Goal: Information Seeking & Learning: Learn about a topic

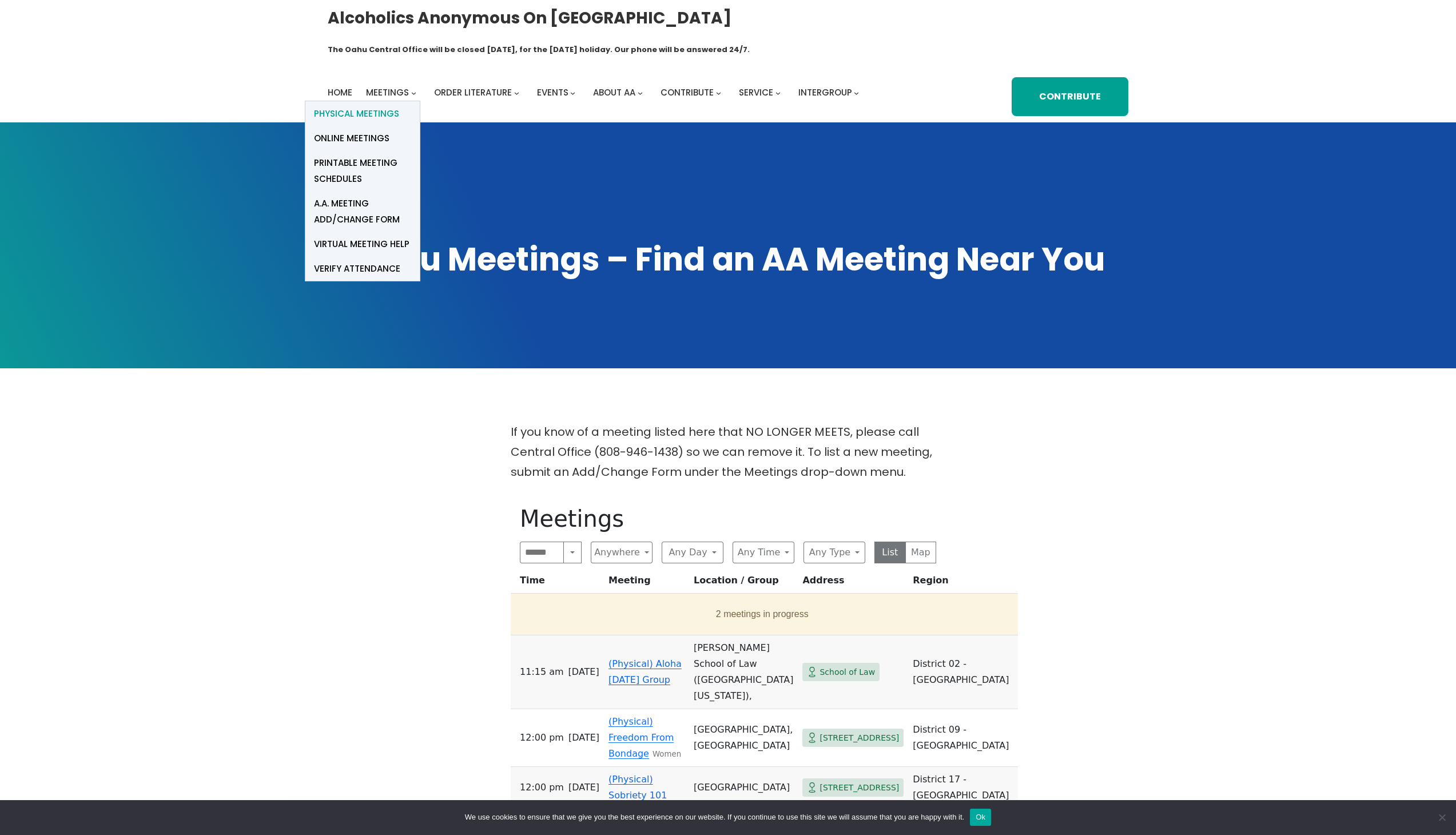
click at [361, 106] on span "Physical Meetings" at bounding box center [357, 114] width 85 height 16
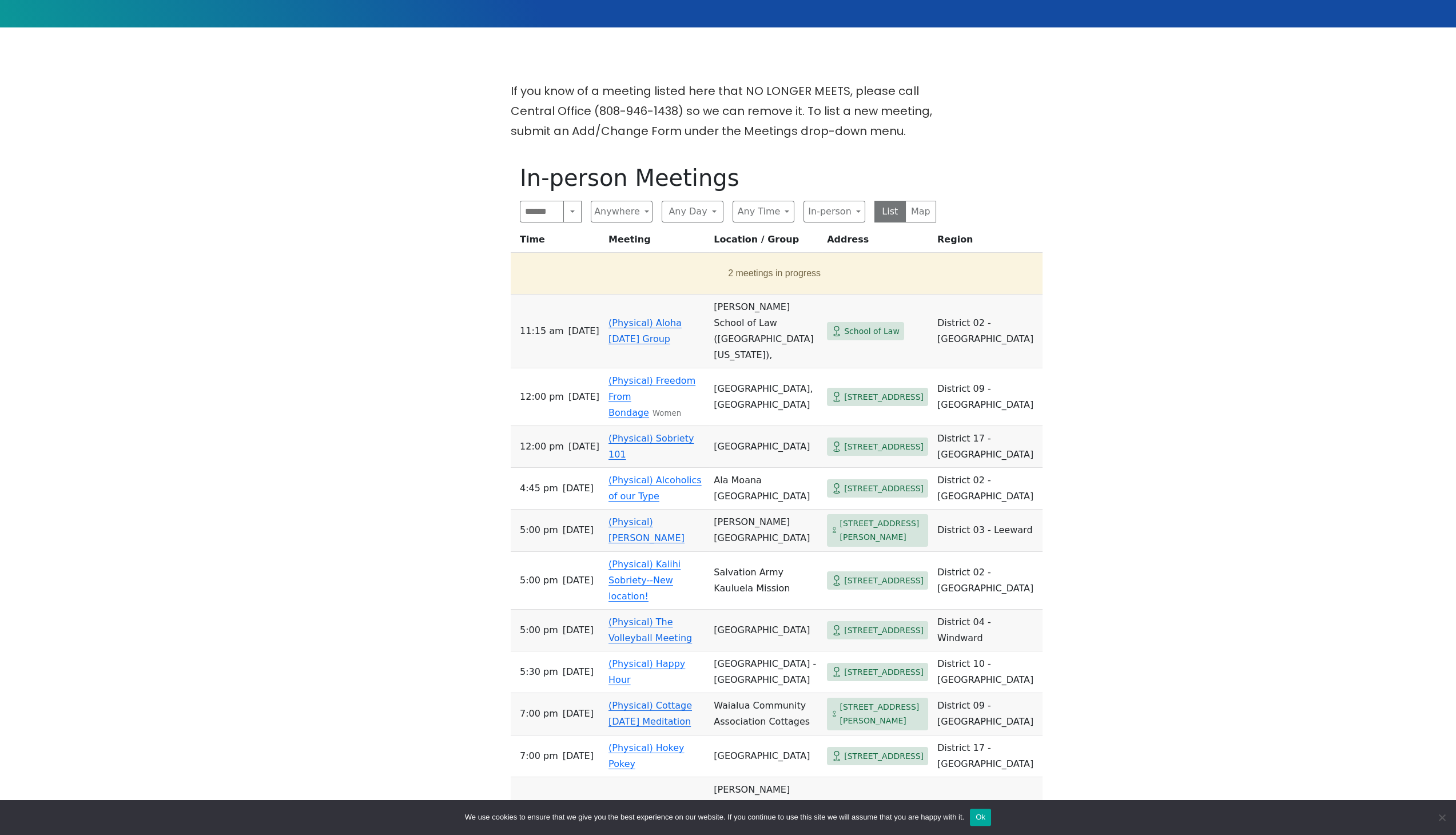
scroll to position [341, 0]
click at [573, 200] on button "Search" at bounding box center [573, 211] width 18 height 22
click at [642, 200] on button "Anywhere" at bounding box center [622, 211] width 62 height 22
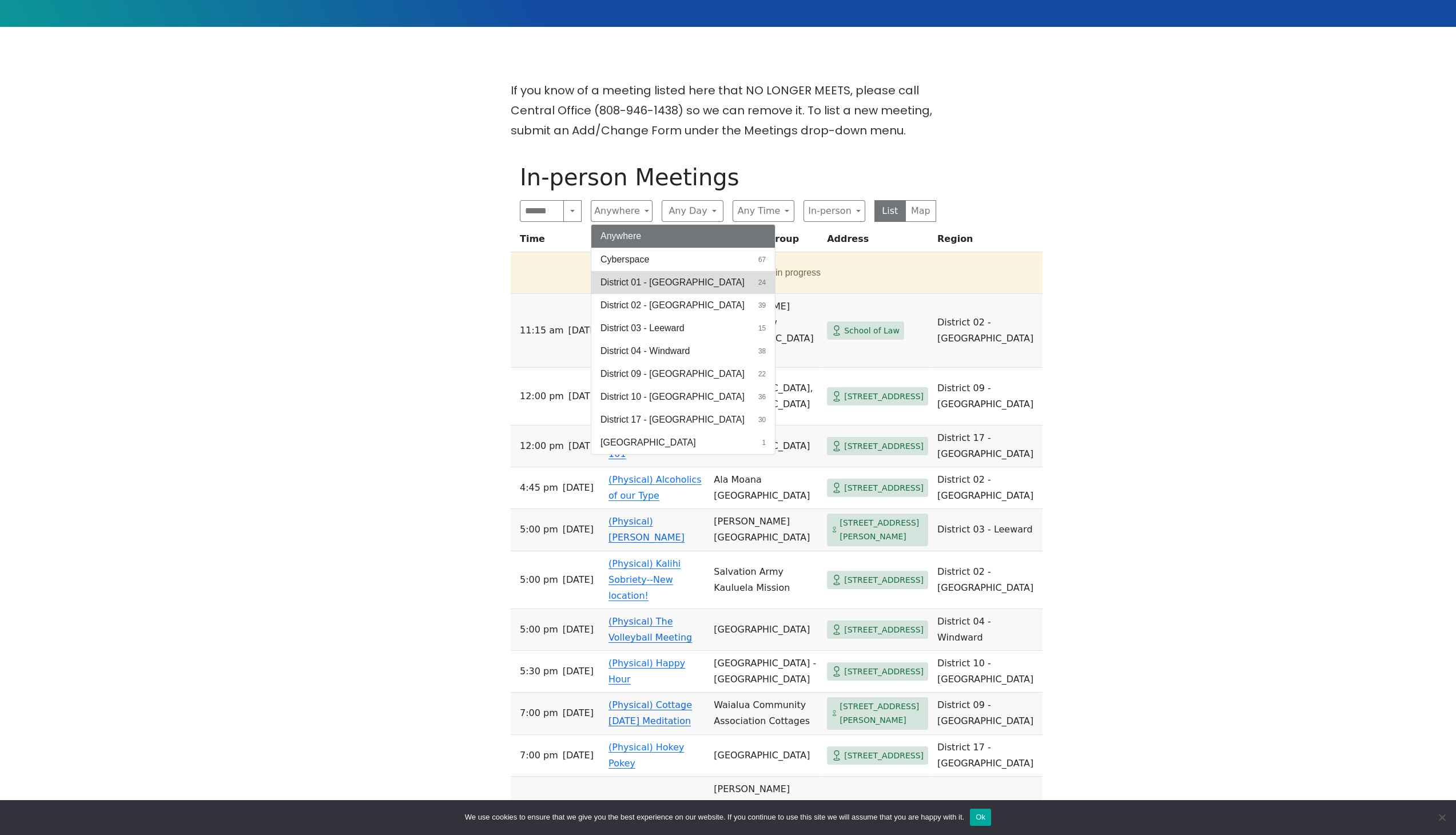
click at [656, 276] on span "District 01 - [GEOGRAPHIC_DATA]" at bounding box center [672, 283] width 144 height 13
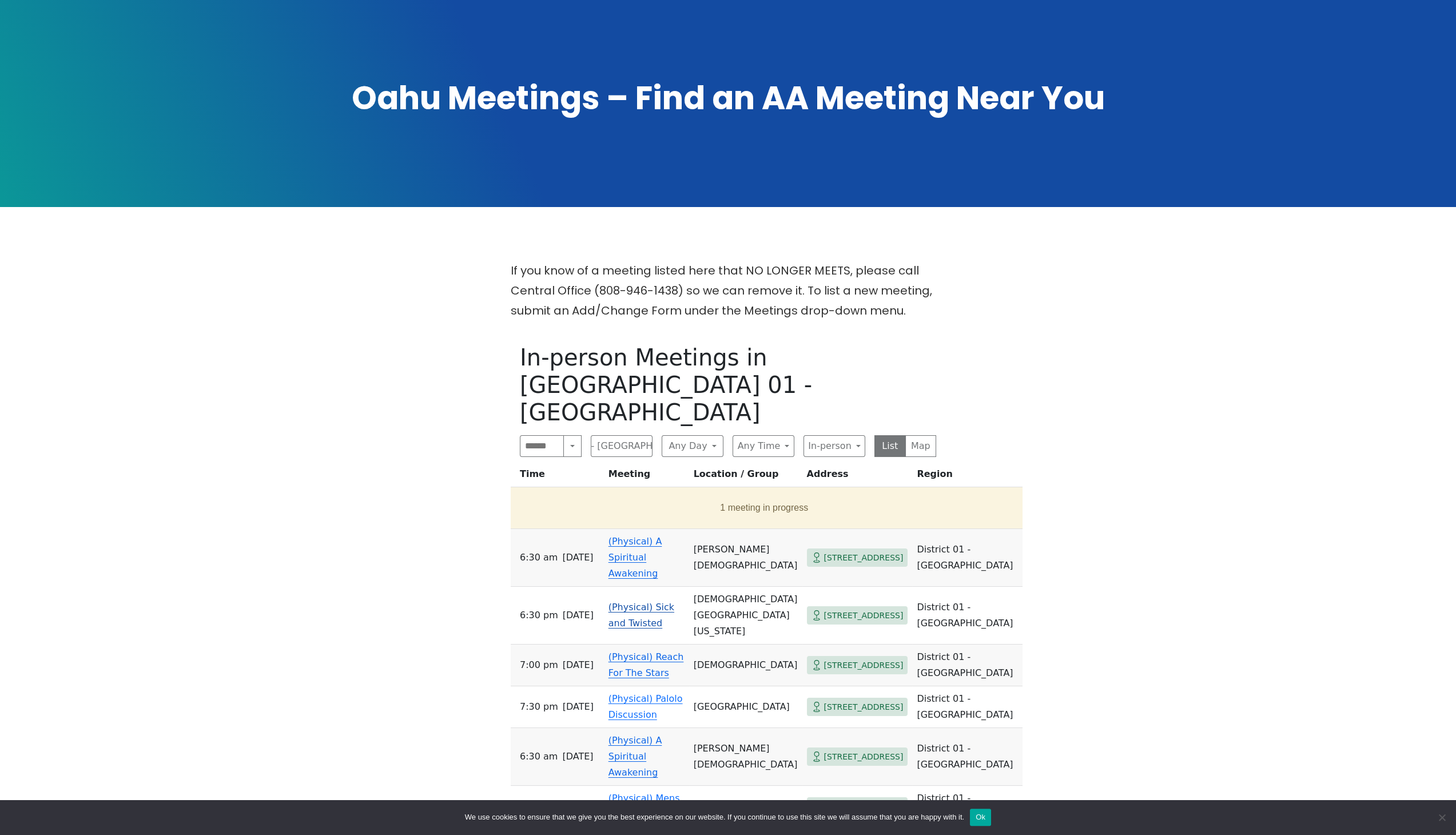
scroll to position [48, 0]
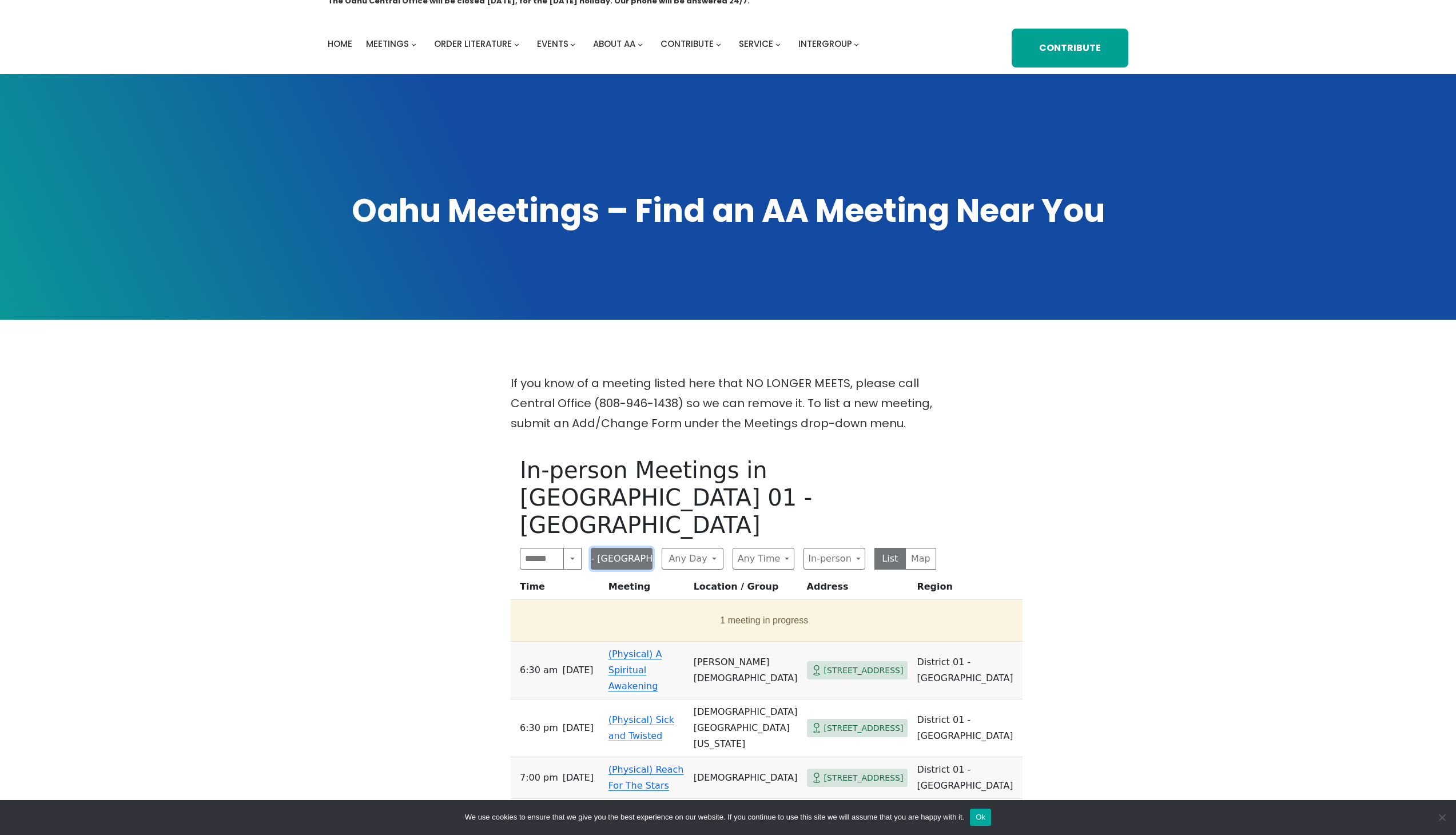
click at [624, 547] on button "District 01 - [GEOGRAPHIC_DATA]" at bounding box center [622, 558] width 62 height 22
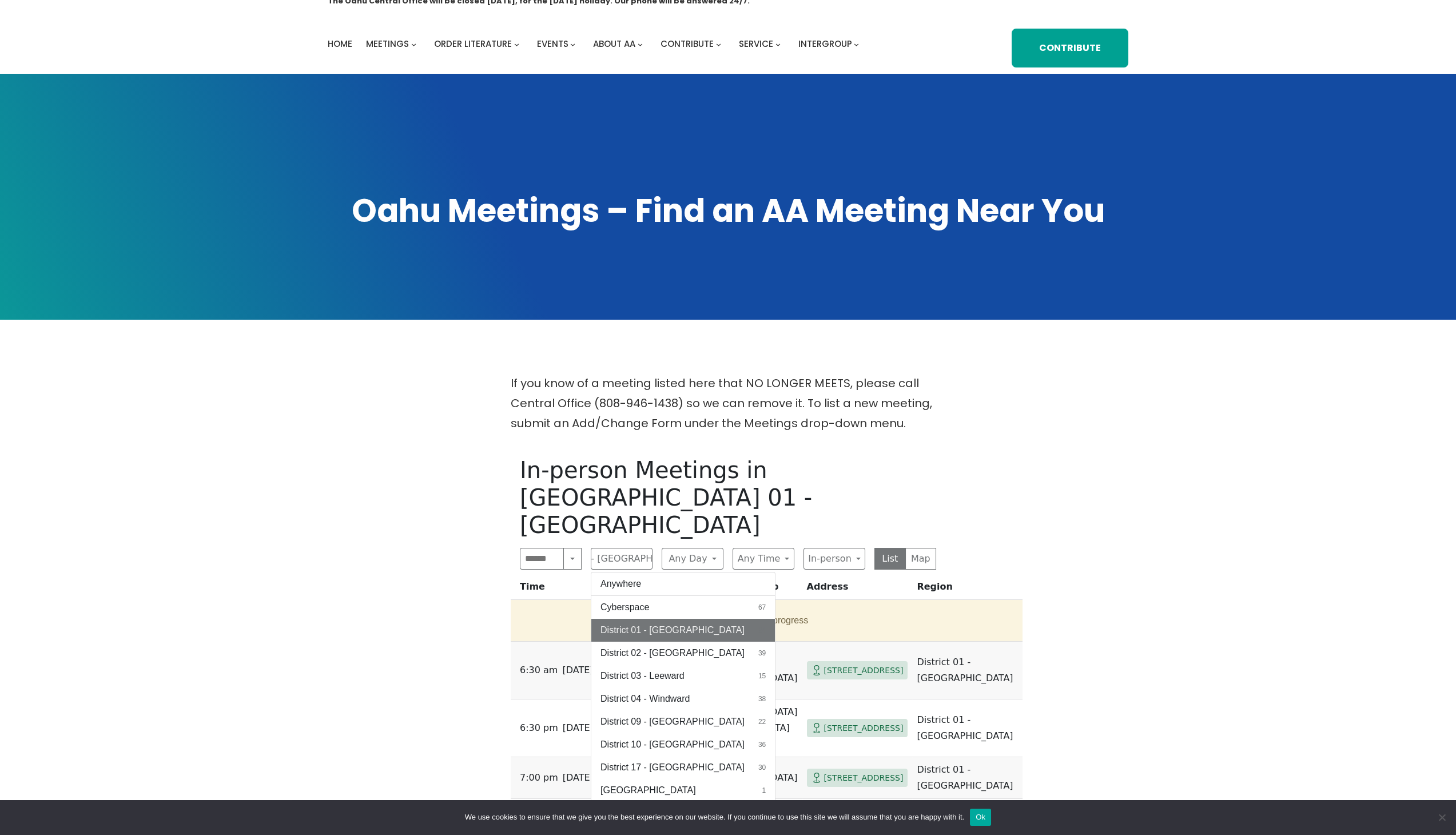
click at [685, 646] on span "District 02 - [GEOGRAPHIC_DATA]" at bounding box center [672, 653] width 144 height 13
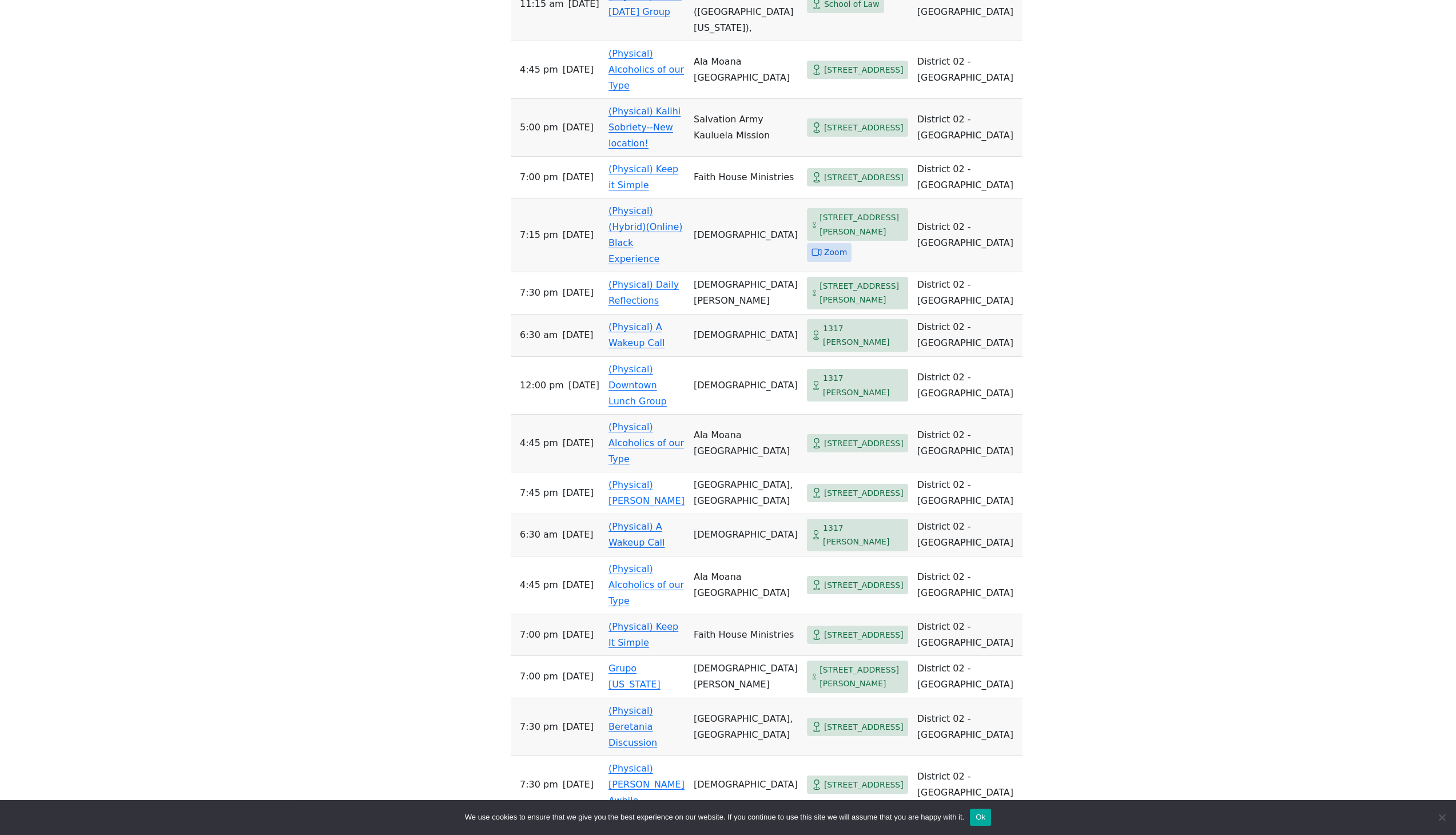
scroll to position [690, 0]
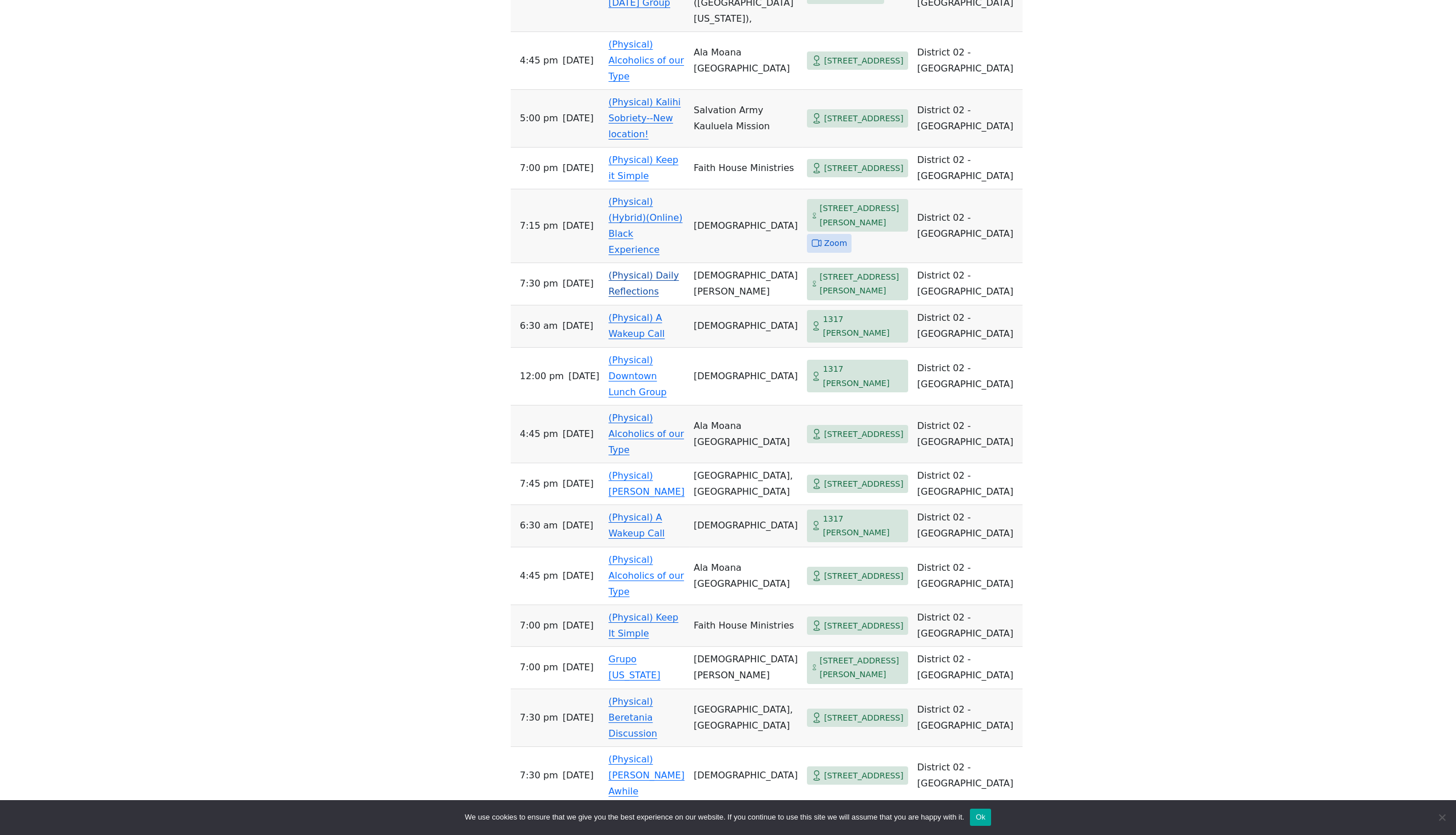
click at [842, 270] on span "[STREET_ADDRESS][PERSON_NAME]" at bounding box center [861, 284] width 84 height 28
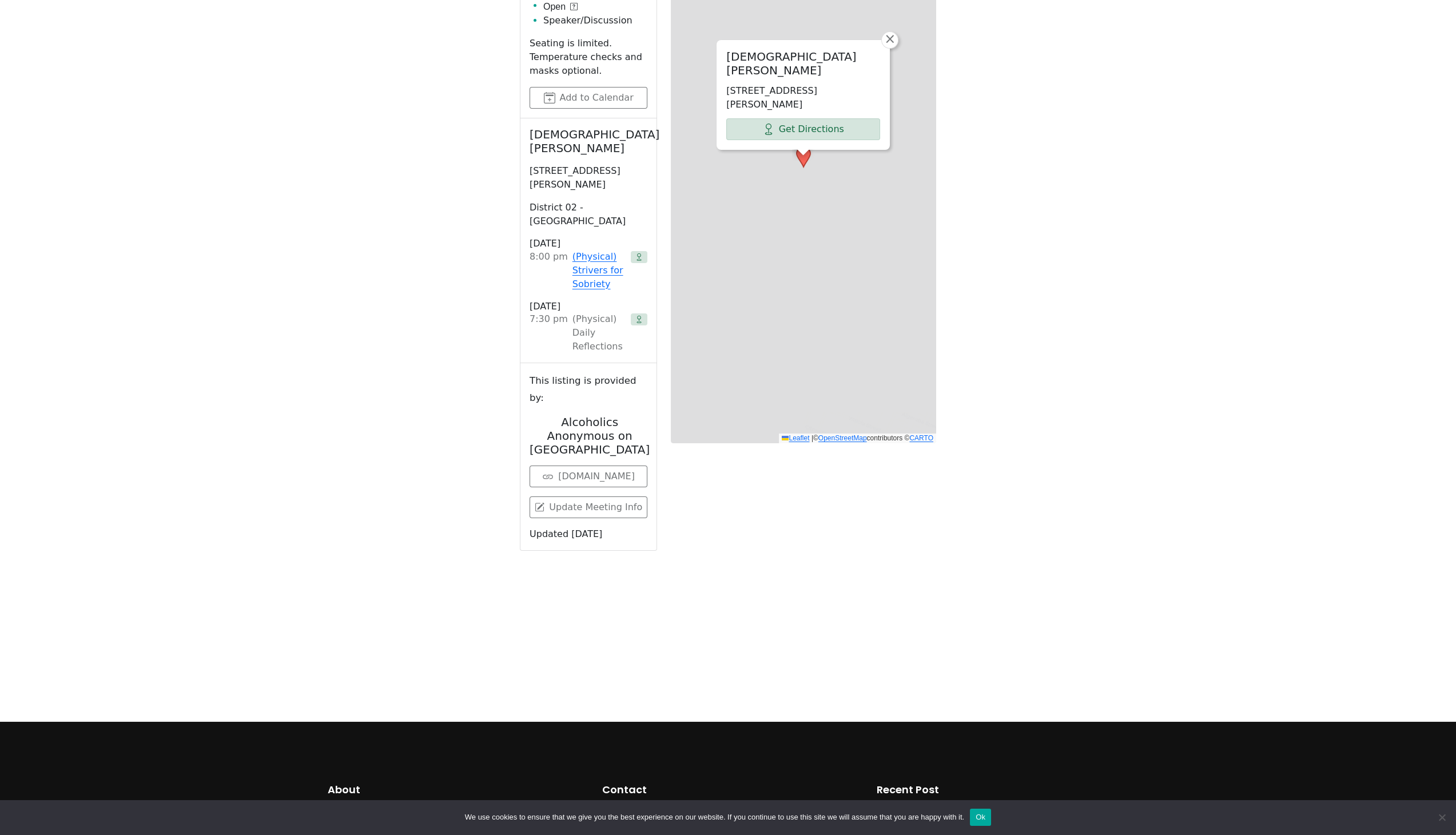
scroll to position [470, 0]
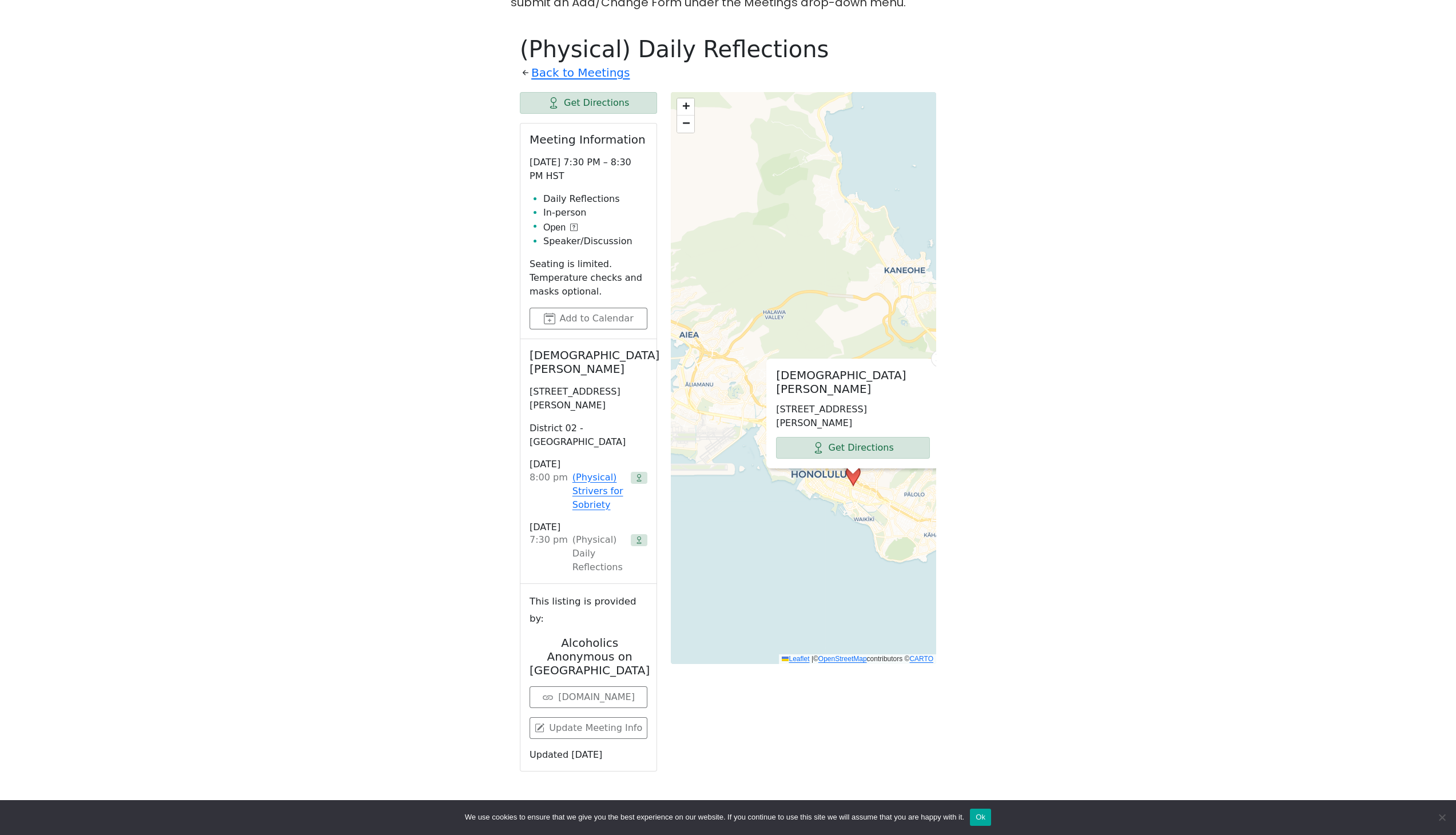
drag, startPoint x: 792, startPoint y: 551, endPoint x: 746, endPoint y: 540, distance: 47.3
click at [747, 540] on div "[DEMOGRAPHIC_DATA][PERSON_NAME] [STREET_ADDRESS][PERSON_NAME] Get Directions × …" at bounding box center [802, 378] width 265 height 572
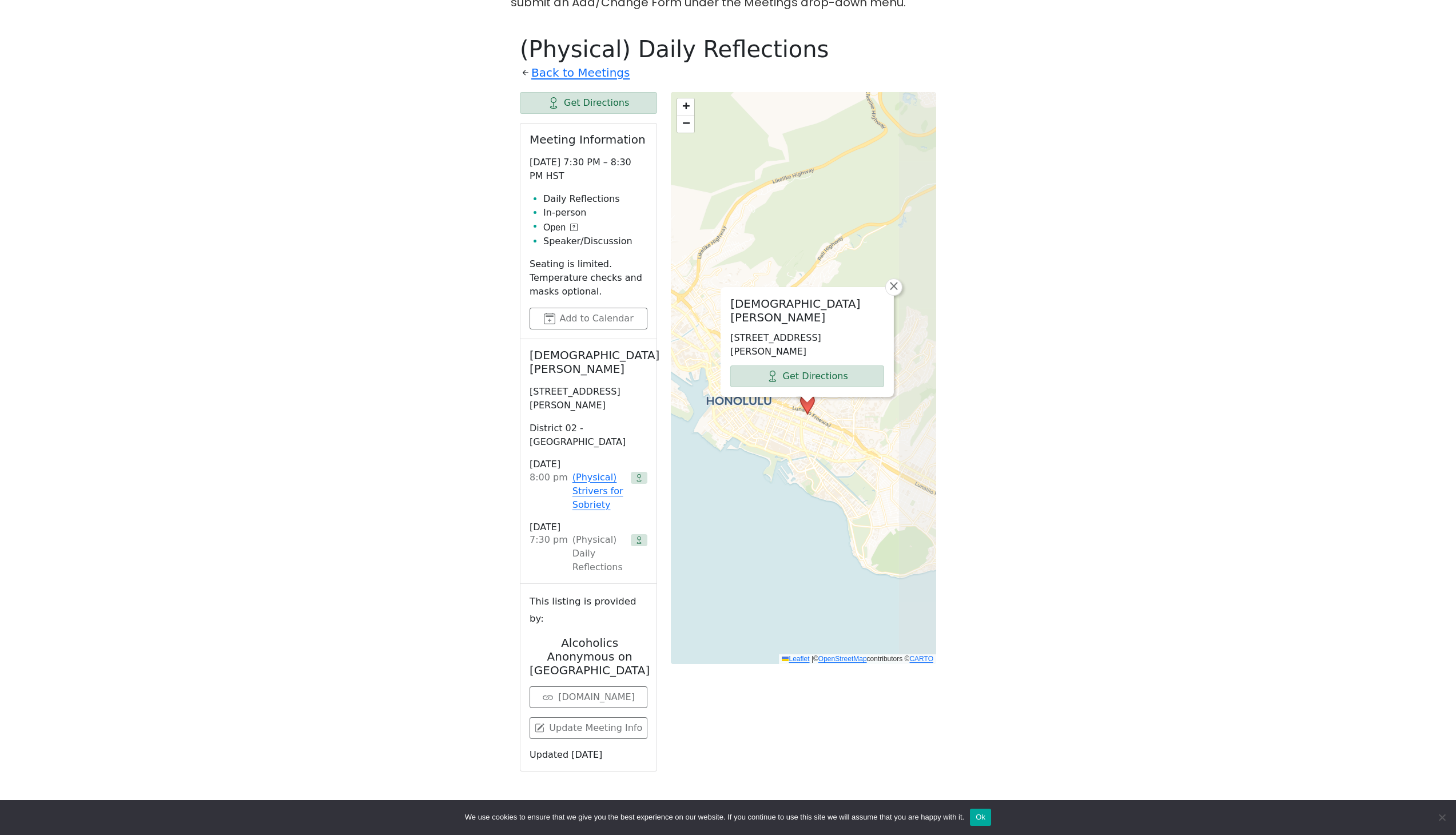
drag, startPoint x: 781, startPoint y: 477, endPoint x: 703, endPoint y: 486, distance: 78.5
click at [703, 486] on div "[DEMOGRAPHIC_DATA][PERSON_NAME] [STREET_ADDRESS][PERSON_NAME] Get Directions × …" at bounding box center [802, 378] width 265 height 572
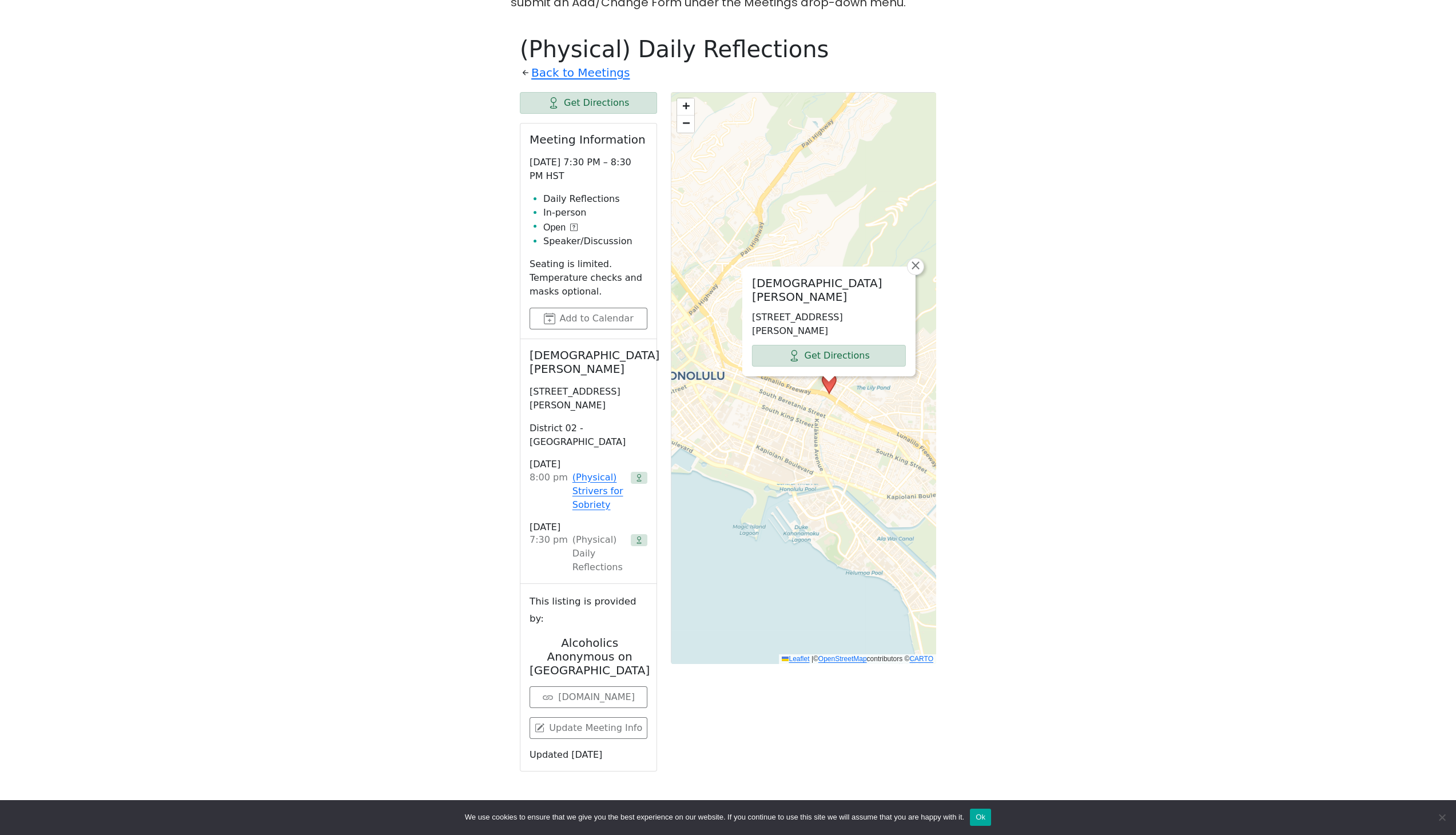
drag, startPoint x: 757, startPoint y: 474, endPoint x: 725, endPoint y: 536, distance: 69.8
click at [729, 549] on div "[DEMOGRAPHIC_DATA][PERSON_NAME] [STREET_ADDRESS][PERSON_NAME] Get Directions × …" at bounding box center [802, 378] width 265 height 572
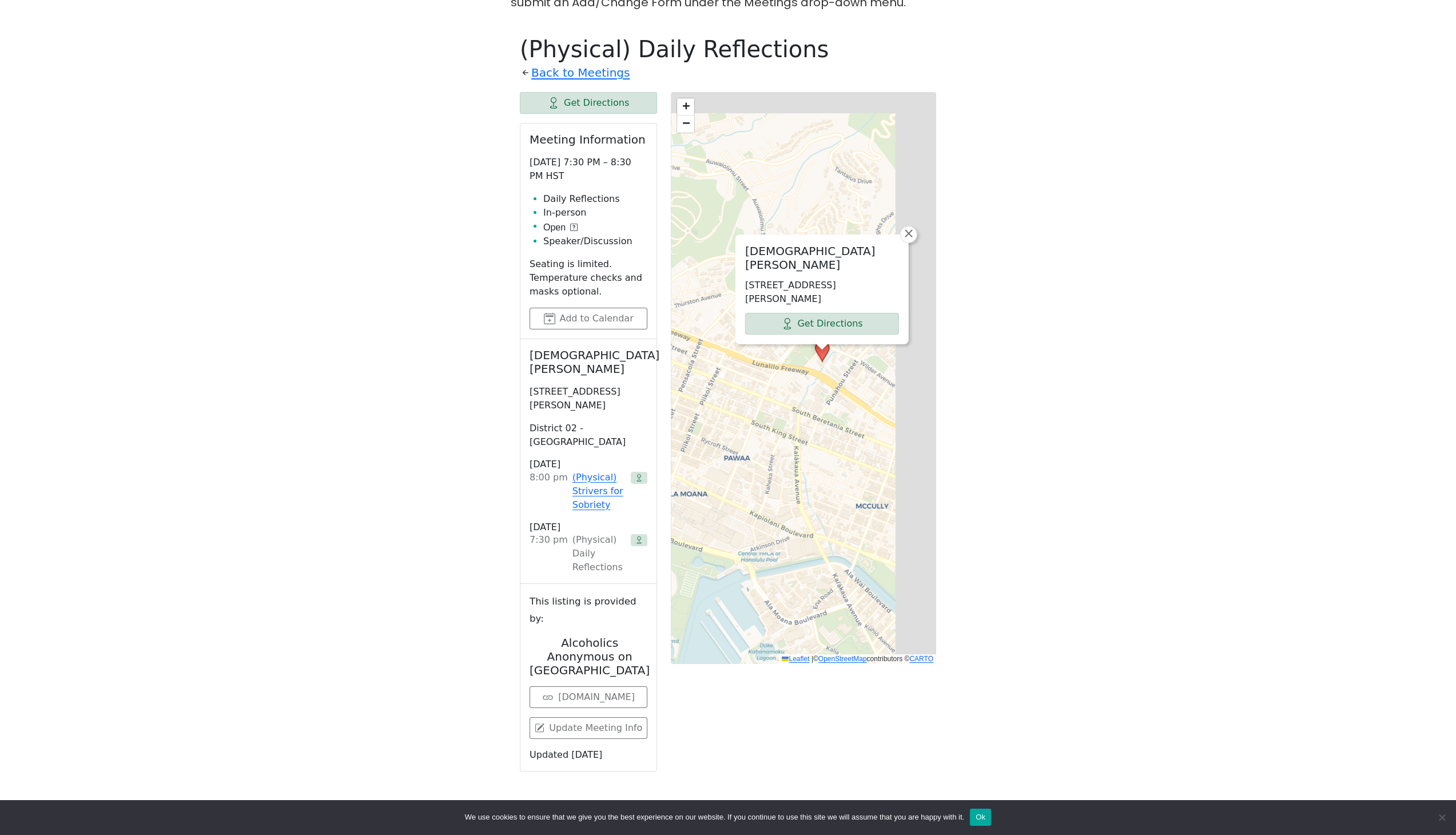
drag, startPoint x: 746, startPoint y: 494, endPoint x: 716, endPoint y: 543, distance: 57.5
click at [712, 556] on div "[DEMOGRAPHIC_DATA][PERSON_NAME] [STREET_ADDRESS][PERSON_NAME] Get Directions × …" at bounding box center [802, 378] width 265 height 572
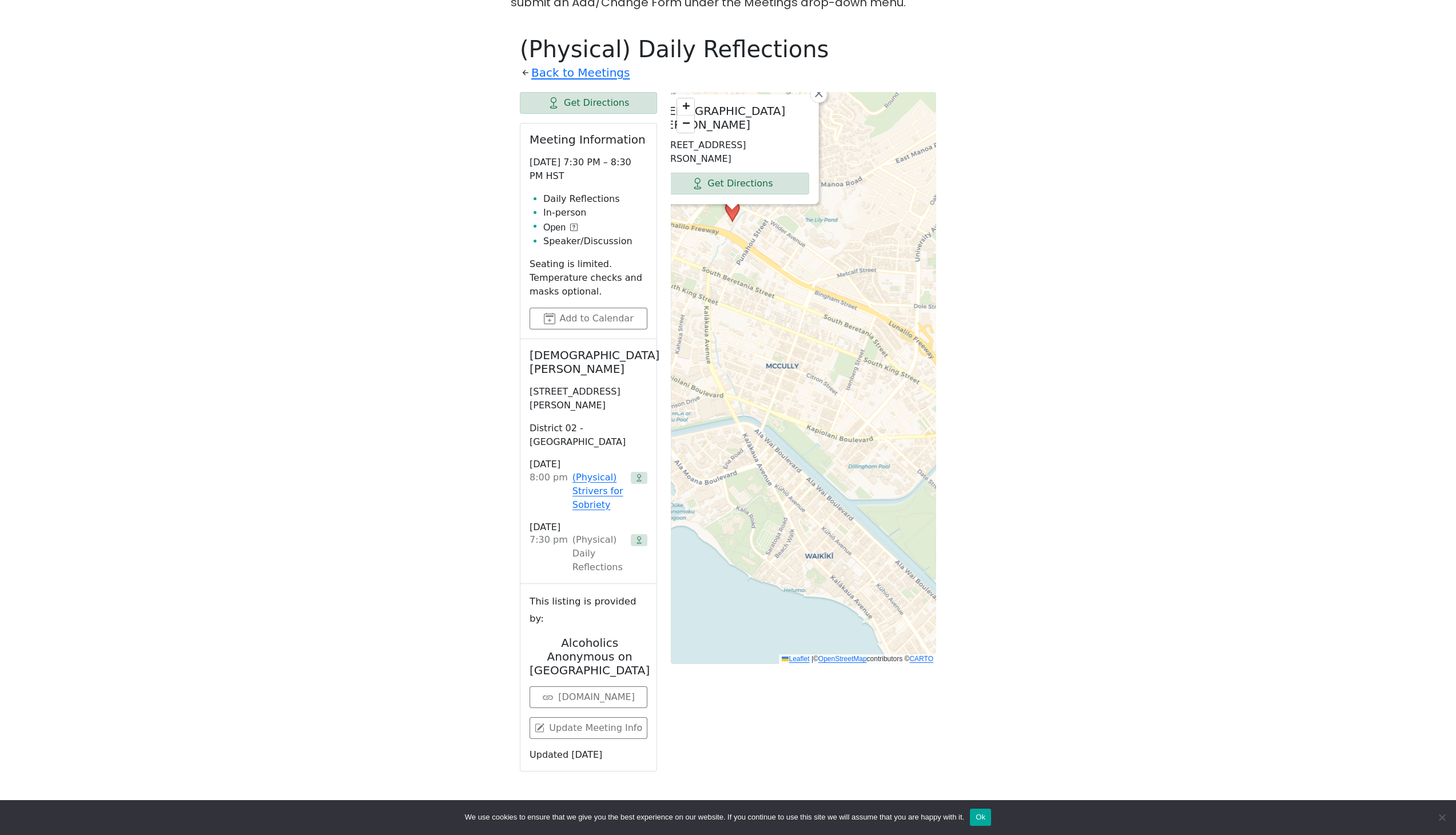
drag, startPoint x: 881, startPoint y: 449, endPoint x: 751, endPoint y: 364, distance: 155.3
click at [751, 364] on div "[DEMOGRAPHIC_DATA][PERSON_NAME] [STREET_ADDRESS][PERSON_NAME] Get Directions × …" at bounding box center [802, 378] width 265 height 572
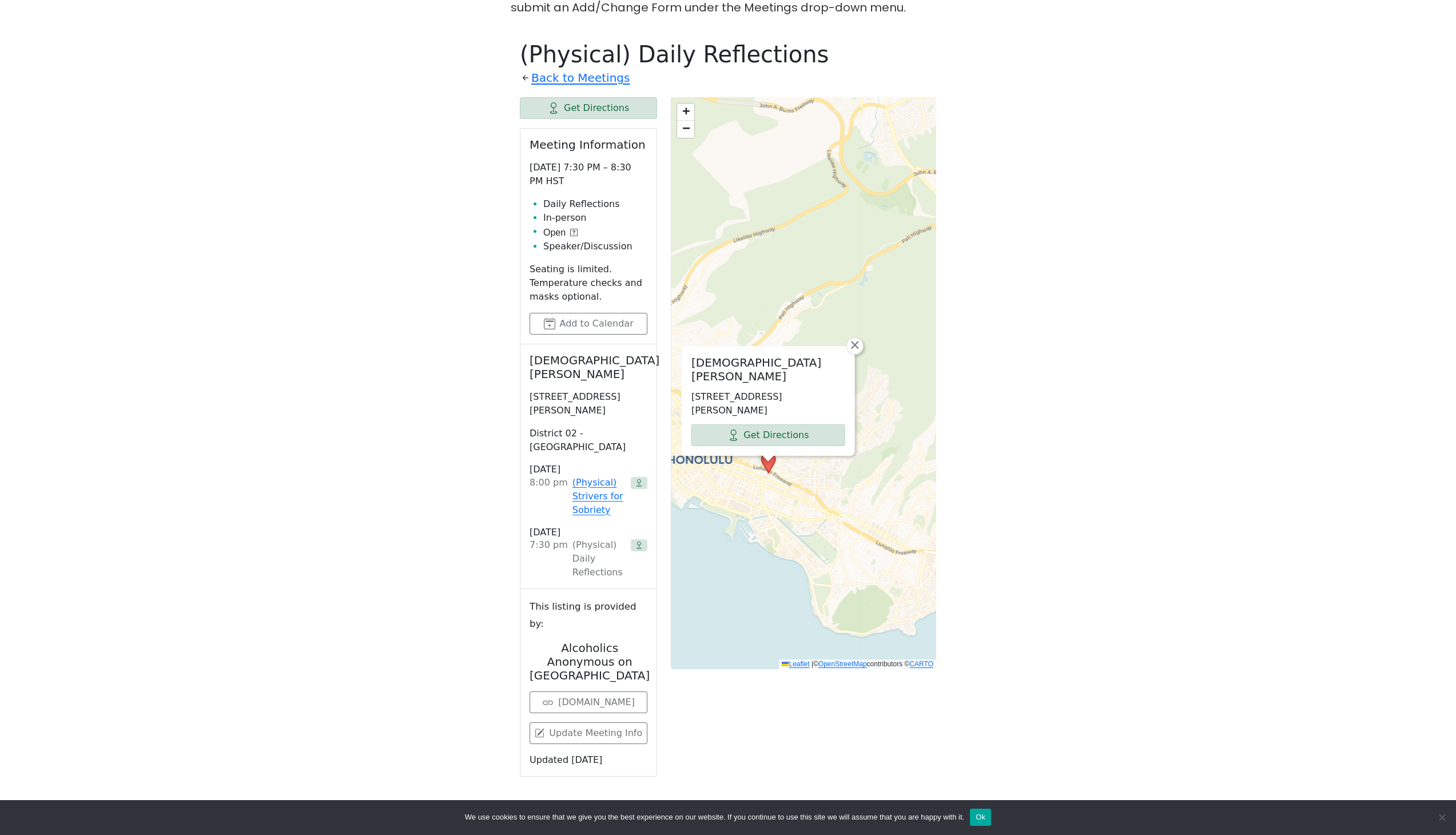
scroll to position [461, 0]
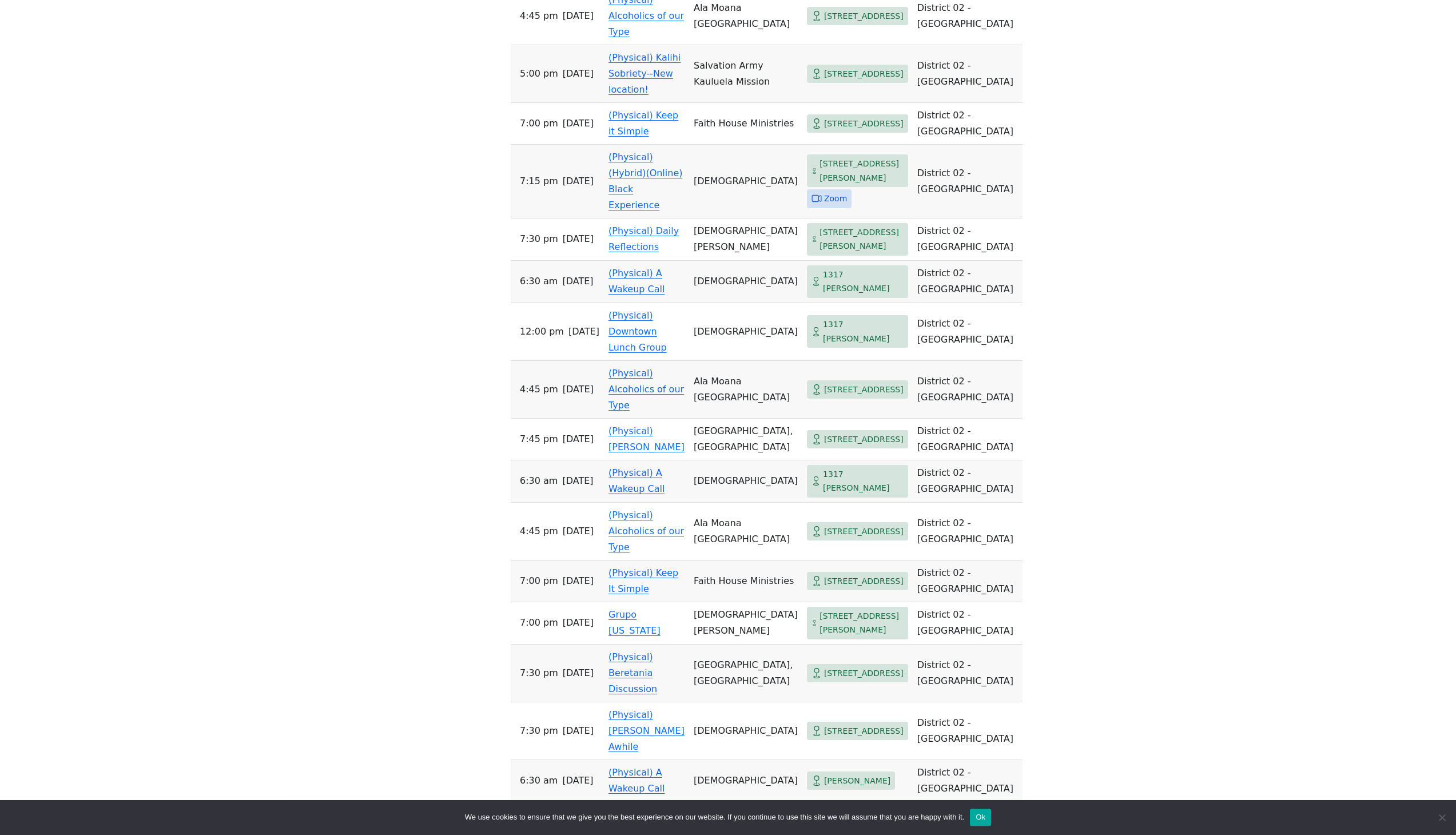
scroll to position [738, 0]
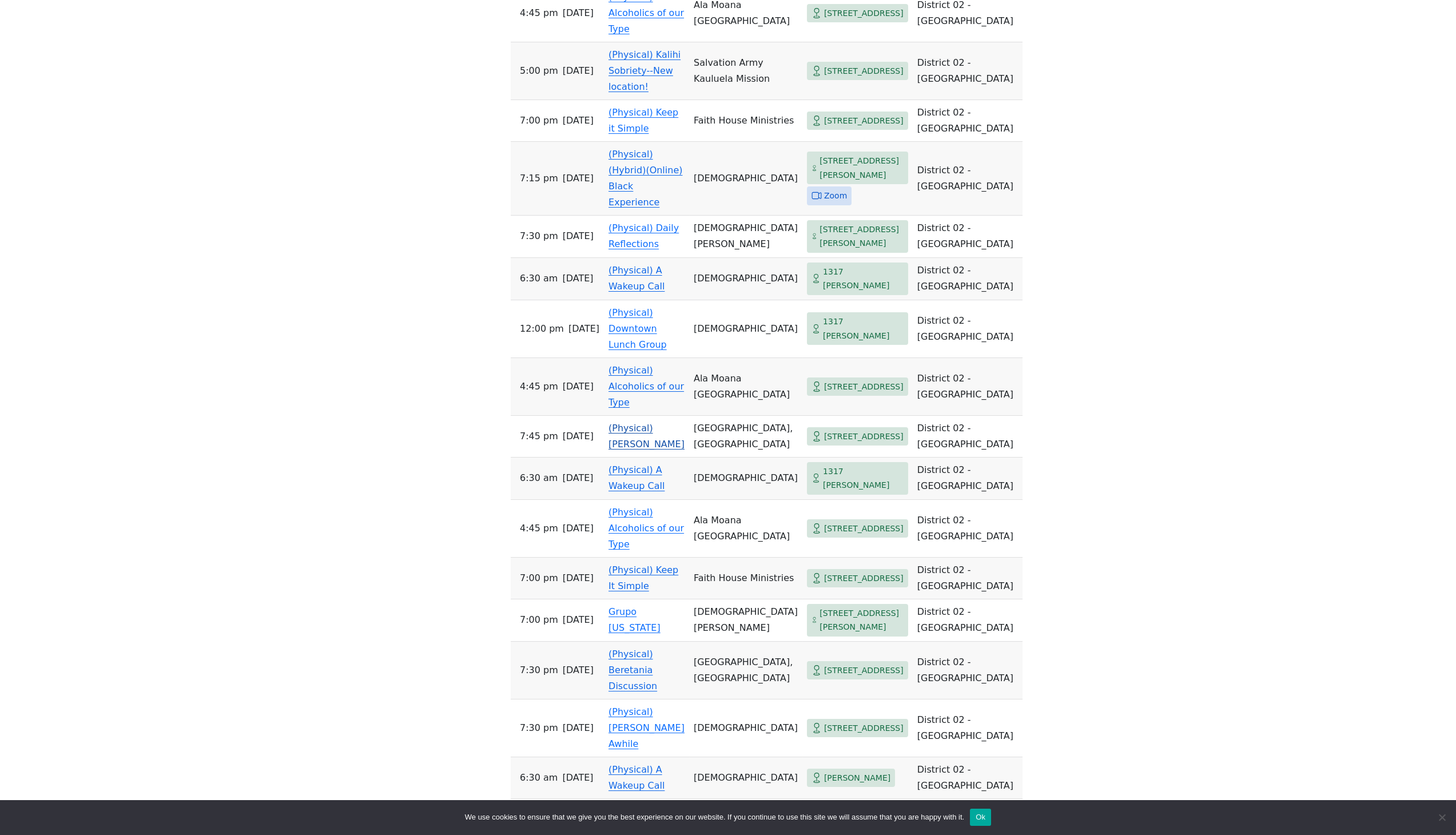
click at [847, 430] on span "[STREET_ADDRESS]" at bounding box center [863, 436] width 79 height 14
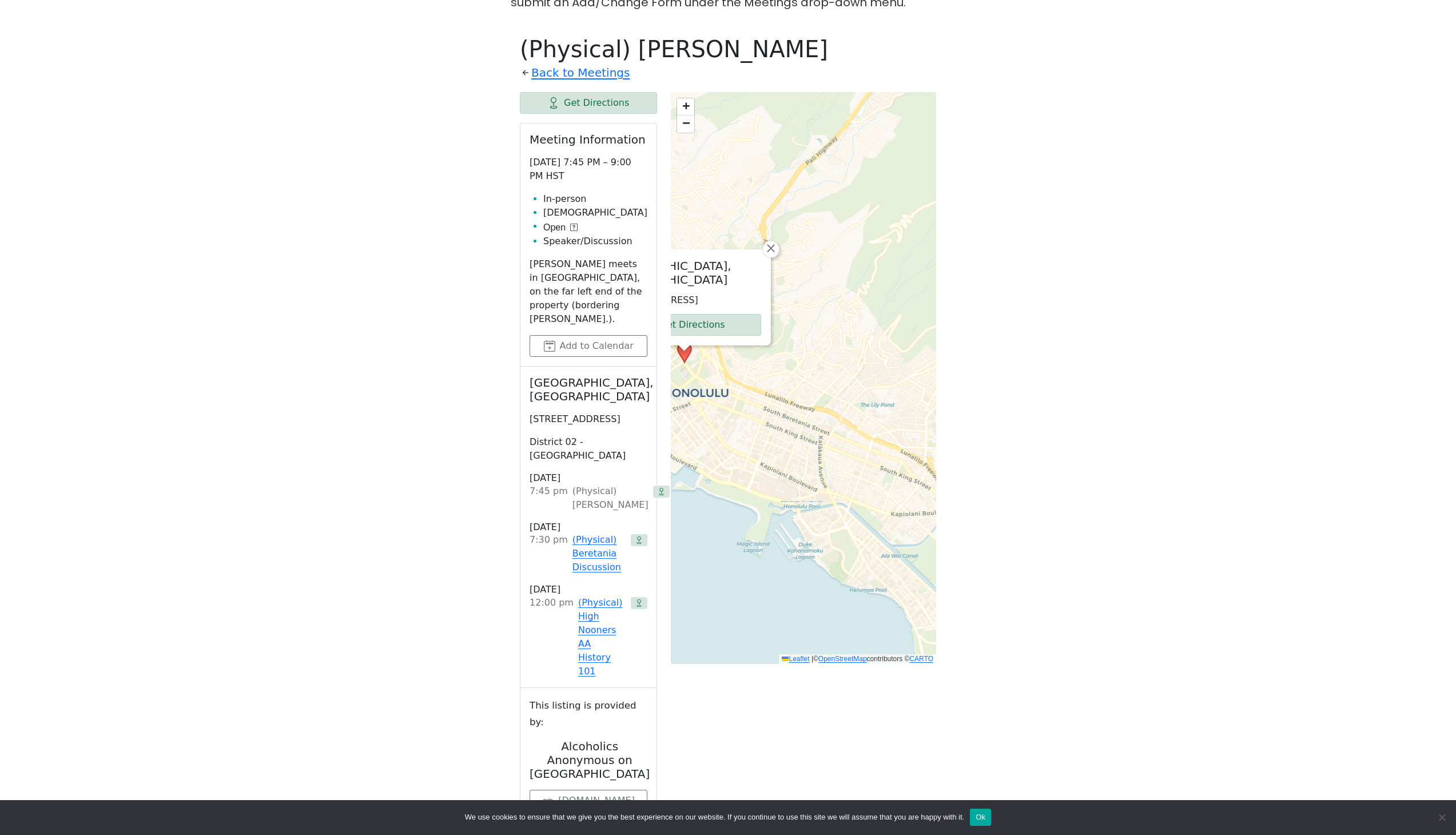
drag, startPoint x: 864, startPoint y: 387, endPoint x: 695, endPoint y: 348, distance: 173.4
click at [695, 348] on div "[GEOGRAPHIC_DATA], [GEOGRAPHIC_DATA] [STREET_ADDRESS] Get Directions × + − Leaf…" at bounding box center [802, 378] width 265 height 572
